Goal: Book appointment/travel/reservation

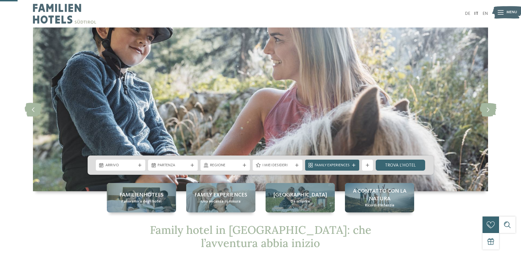
click at [128, 162] on span "Arrivo" at bounding box center [120, 164] width 30 height 5
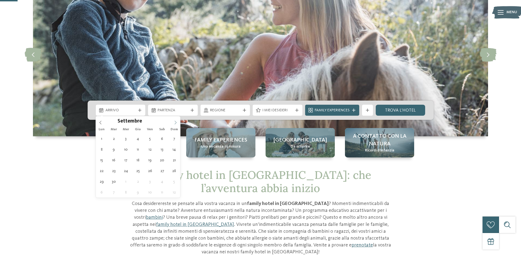
click at [178, 123] on span at bounding box center [175, 120] width 9 height 9
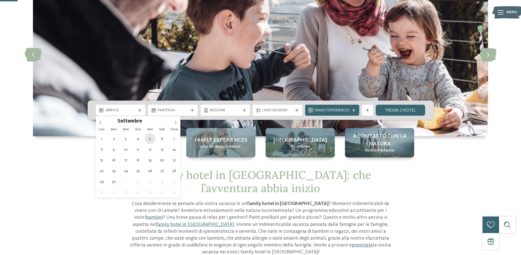
type div "[DATE]"
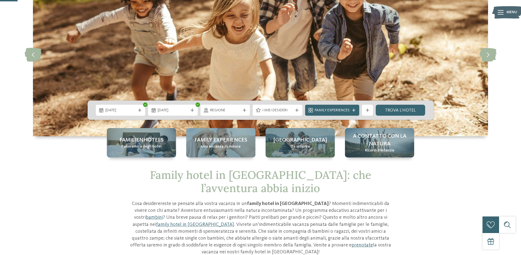
click at [187, 113] on div "[DATE]" at bounding box center [173, 110] width 50 height 11
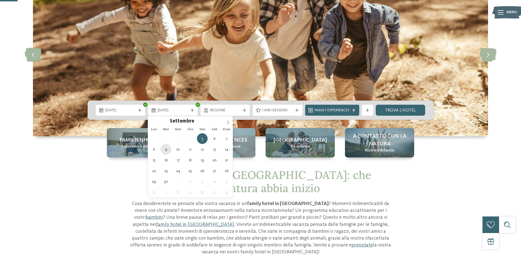
type div "[DATE]"
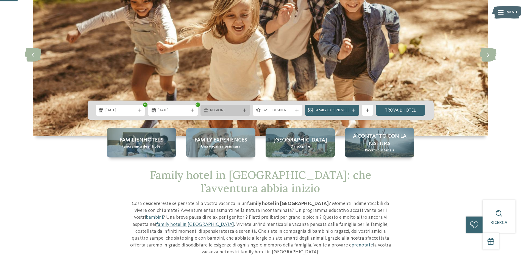
click at [246, 110] on div at bounding box center [243, 109] width 5 height 3
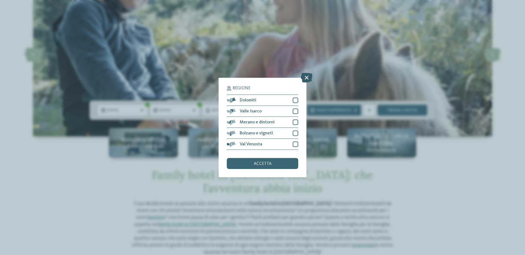
click at [308, 78] on icon at bounding box center [306, 78] width 12 height 10
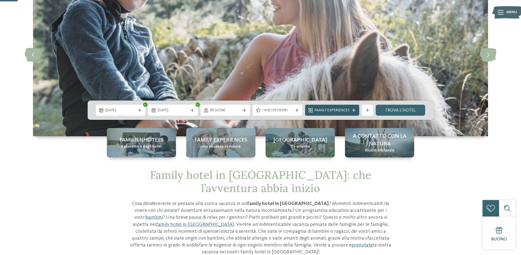
click at [350, 109] on div "Family Experiences" at bounding box center [332, 110] width 38 height 6
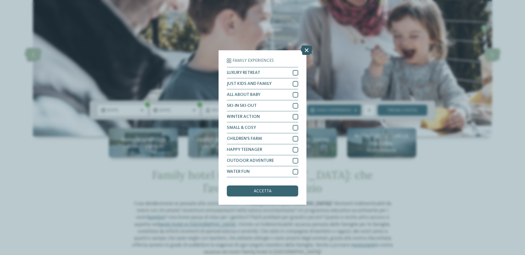
click at [306, 49] on icon at bounding box center [306, 50] width 12 height 10
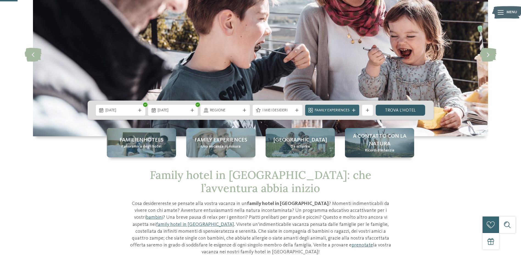
click at [407, 108] on link "trova l’hotel" at bounding box center [400, 110] width 50 height 11
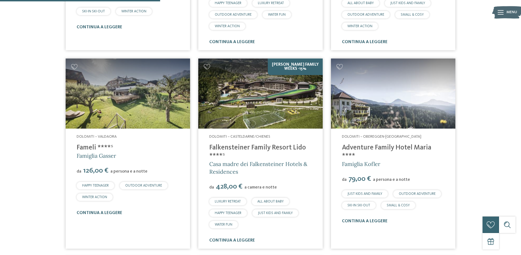
scroll to position [335, 0]
